Goal: Task Accomplishment & Management: Manage account settings

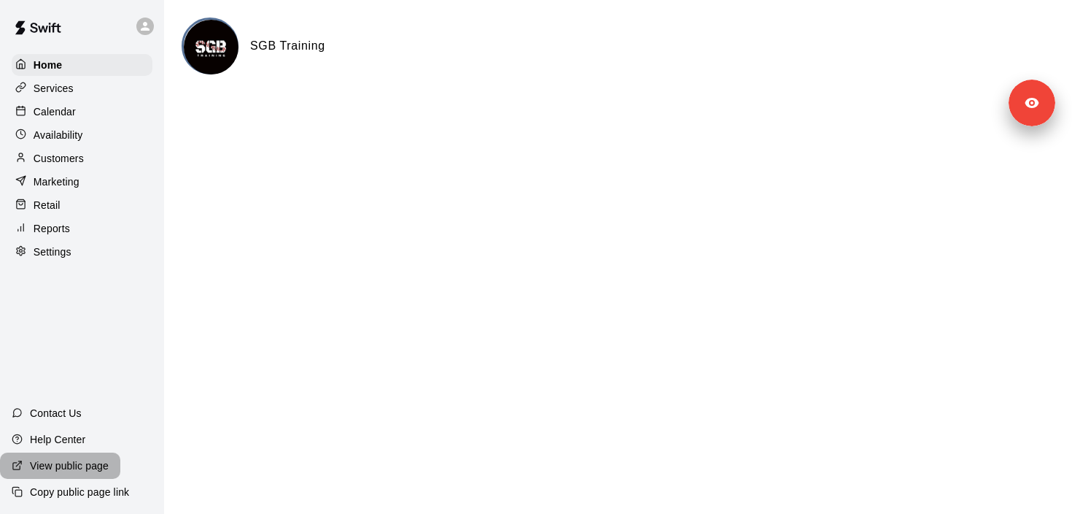
click at [69, 472] on p "View public page" at bounding box center [69, 465] width 79 height 15
click at [91, 117] on div "Calendar" at bounding box center [82, 112] width 141 height 22
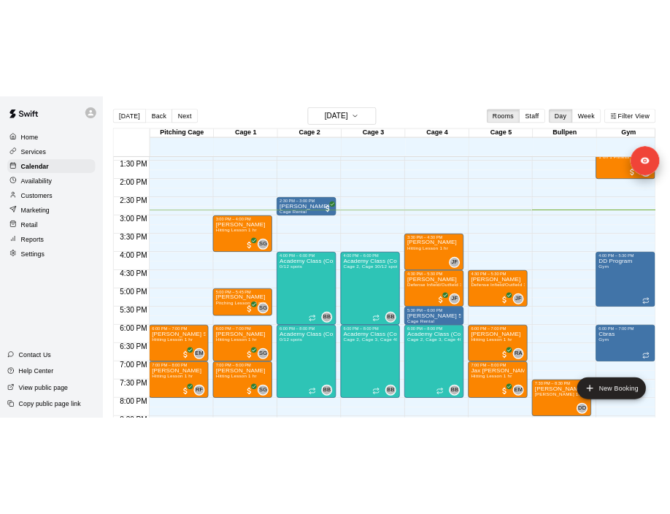
scroll to position [772, 0]
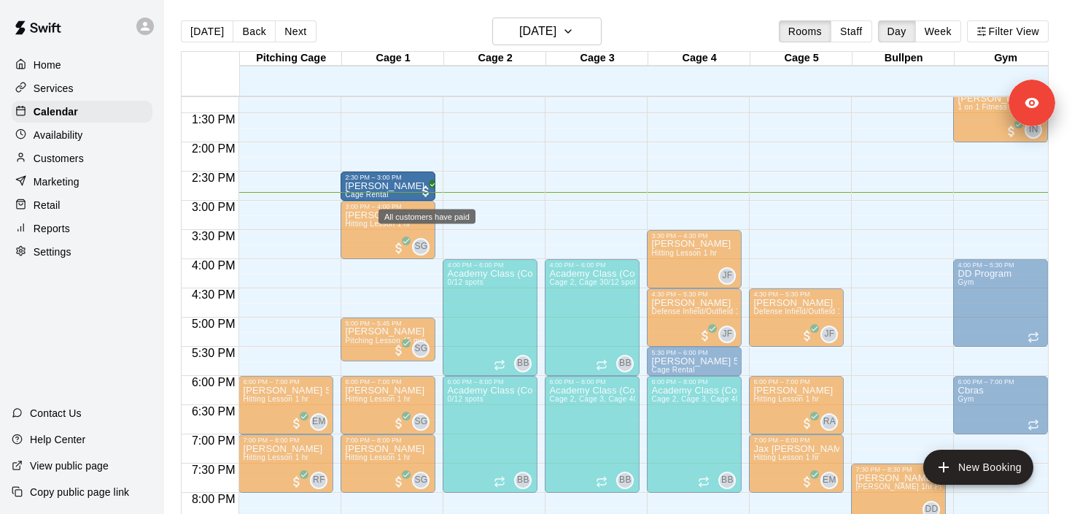
drag, startPoint x: 463, startPoint y: 184, endPoint x: 419, endPoint y: 184, distance: 43.8
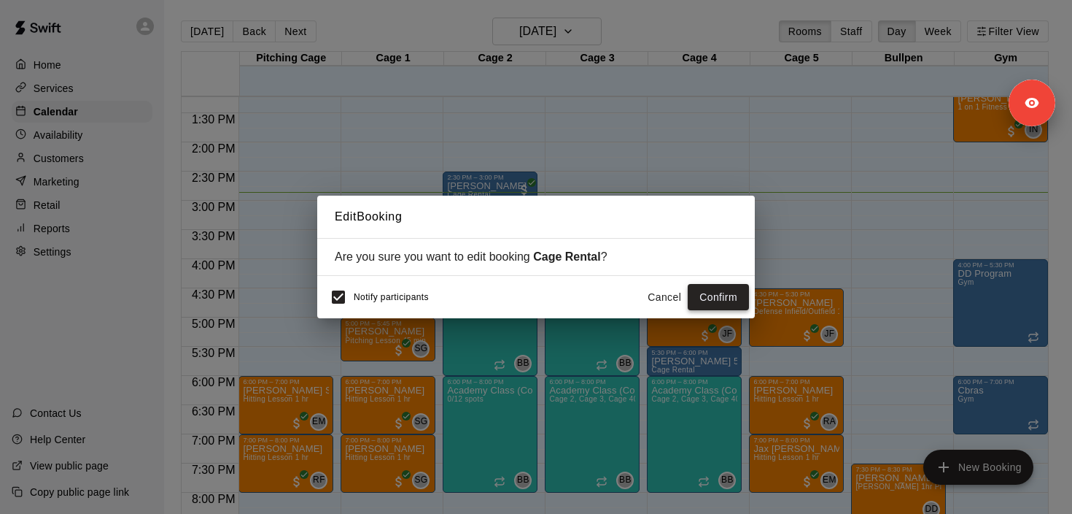
click at [705, 295] on button "Confirm" at bounding box center [718, 297] width 61 height 27
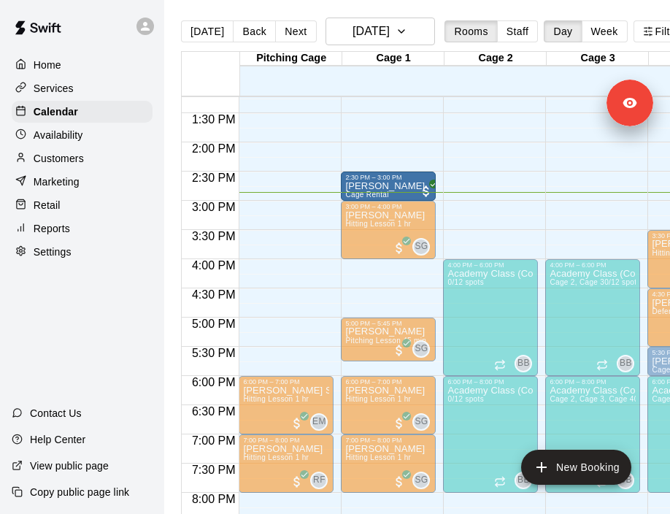
drag, startPoint x: 489, startPoint y: 182, endPoint x: 423, endPoint y: 183, distance: 65.7
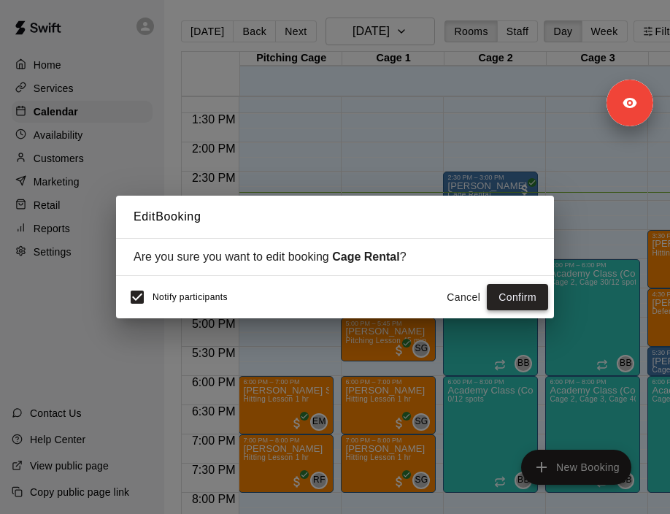
click at [522, 290] on button "Confirm" at bounding box center [517, 297] width 61 height 27
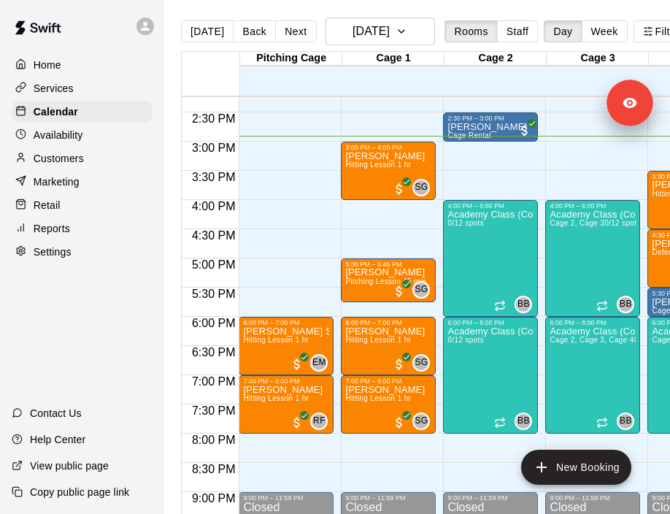
scroll to position [788, 0]
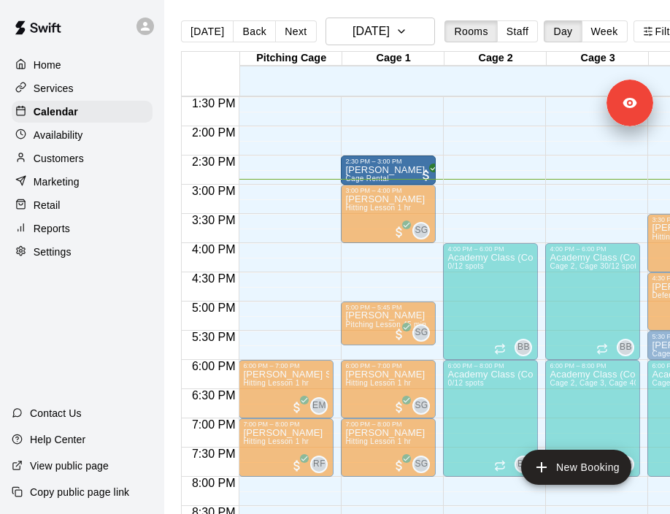
drag, startPoint x: 465, startPoint y: 161, endPoint x: 387, endPoint y: 161, distance: 77.3
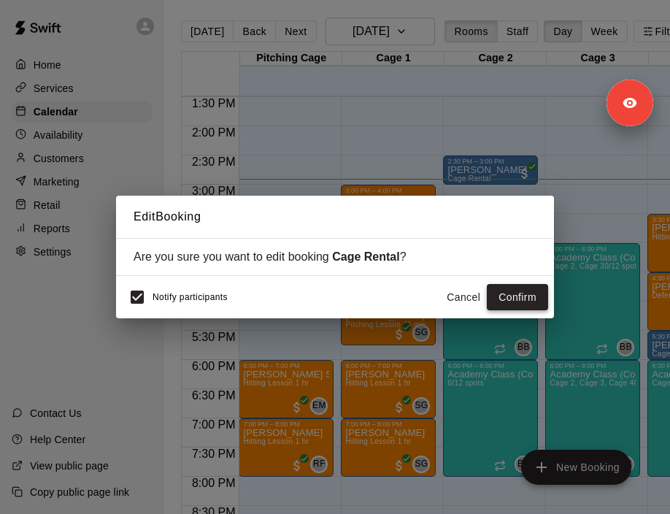
click at [507, 293] on button "Confirm" at bounding box center [517, 297] width 61 height 27
